Goal: Task Accomplishment & Management: Manage account settings

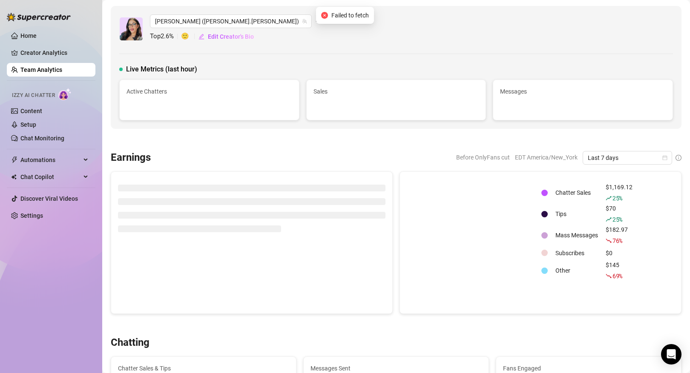
scroll to position [536, 0]
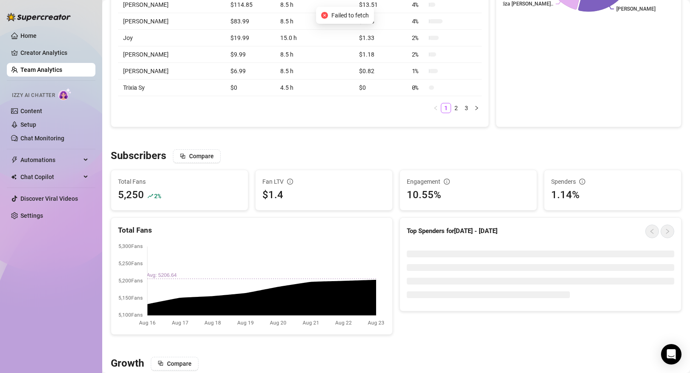
click at [62, 66] on link "Team Analytics" at bounding box center [41, 69] width 42 height 7
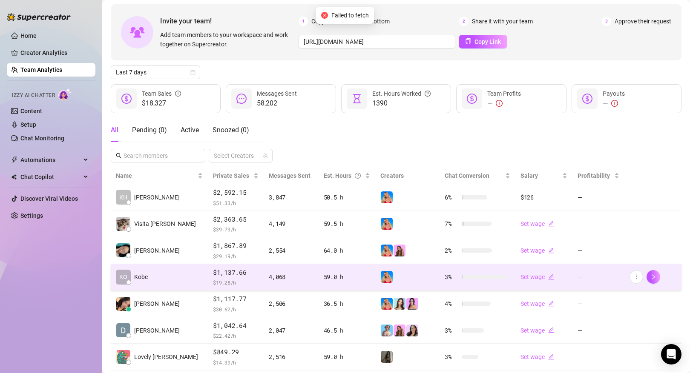
scroll to position [17, 0]
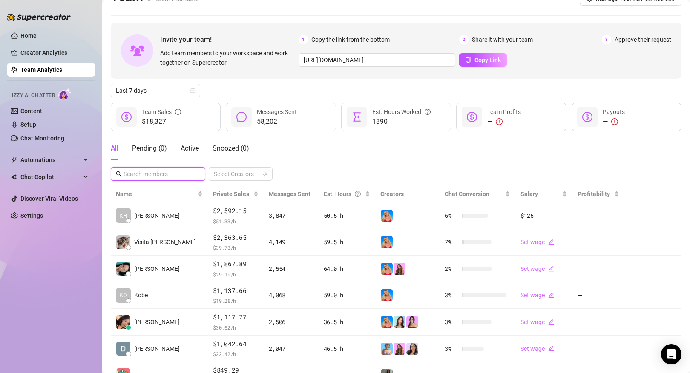
click at [171, 170] on input "text" at bounding box center [158, 173] width 70 height 9
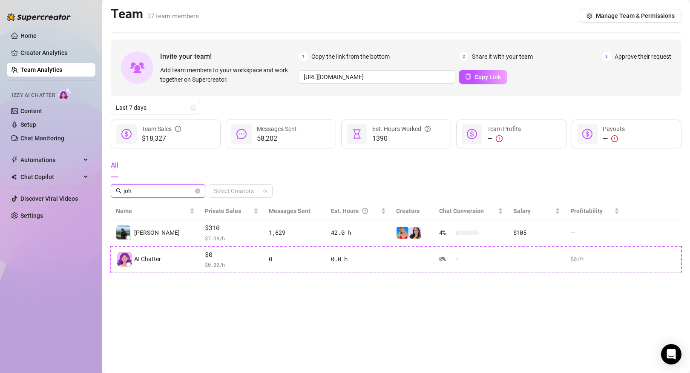
scroll to position [0, 0]
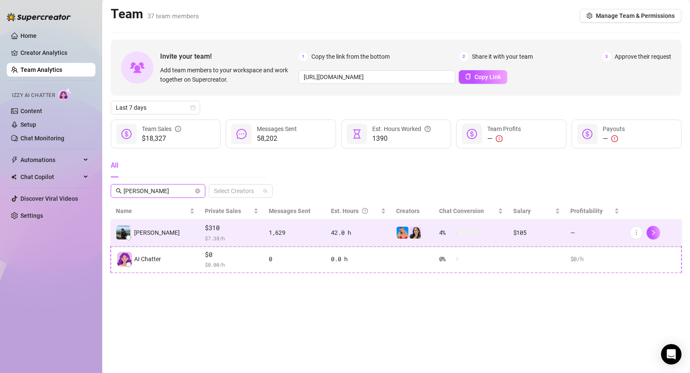
type input "[PERSON_NAME]"
click at [161, 230] on td "[PERSON_NAME]" at bounding box center [155, 233] width 89 height 27
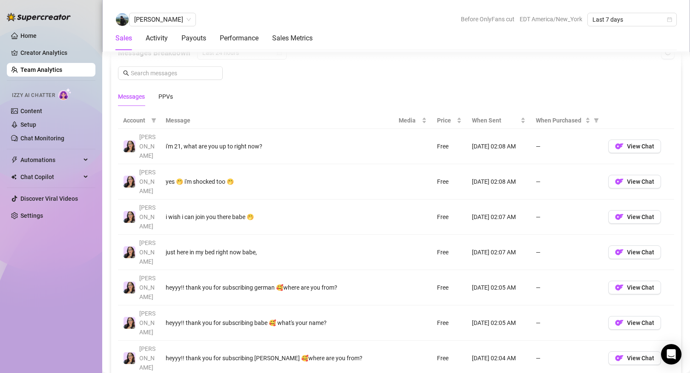
scroll to position [571, 0]
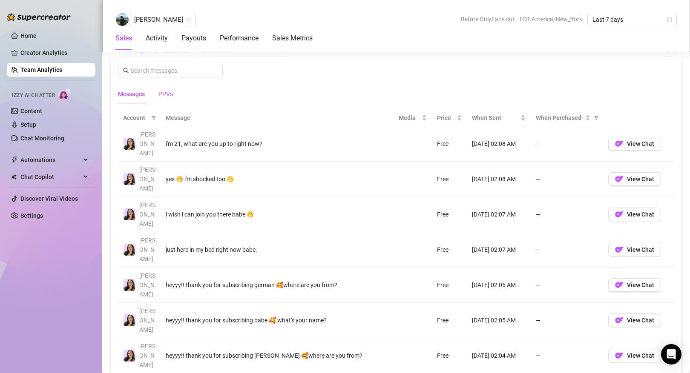
click at [168, 94] on div "PPVs" at bounding box center [165, 93] width 14 height 9
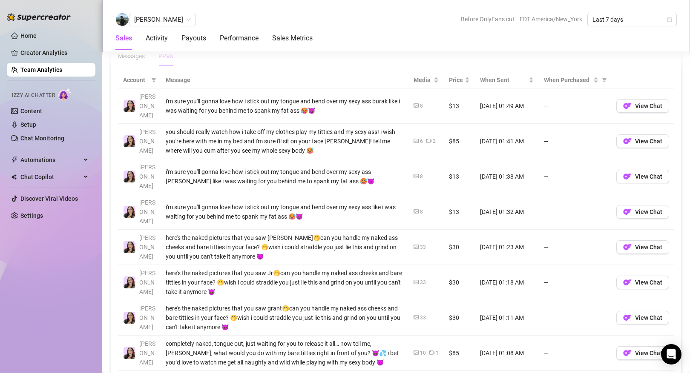
scroll to position [620, 0]
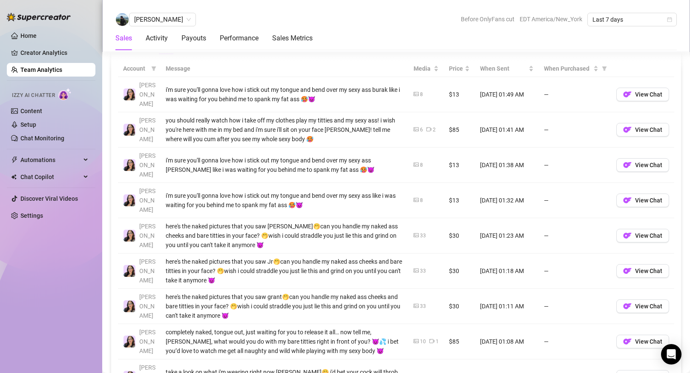
click at [62, 66] on link "Team Analytics" at bounding box center [41, 69] width 42 height 7
